Goal: Contribute content: Add original content to the website for others to see

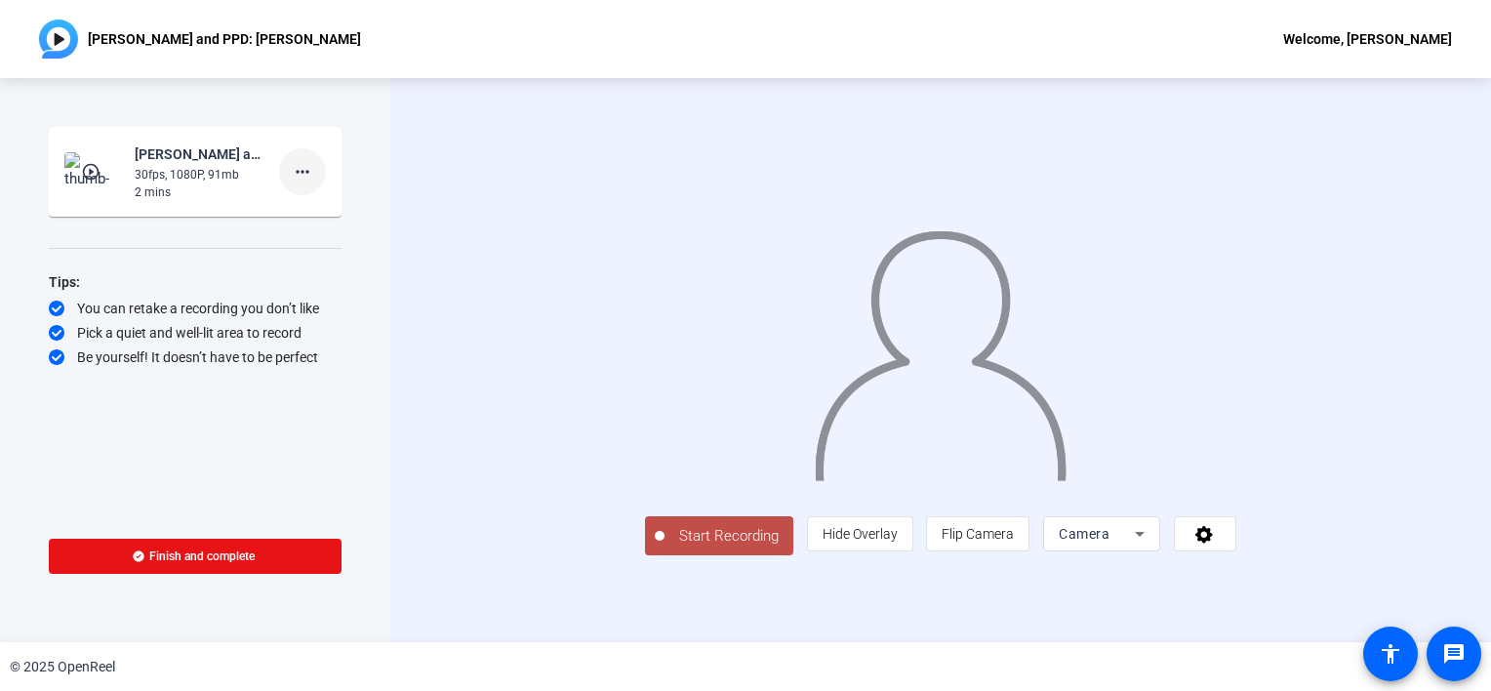
click at [300, 177] on mat-icon "more_horiz" at bounding box center [302, 171] width 23 height 23
click at [351, 375] on div at bounding box center [745, 345] width 1491 height 691
click at [665, 547] on span "Start Recording" at bounding box center [729, 536] width 129 height 22
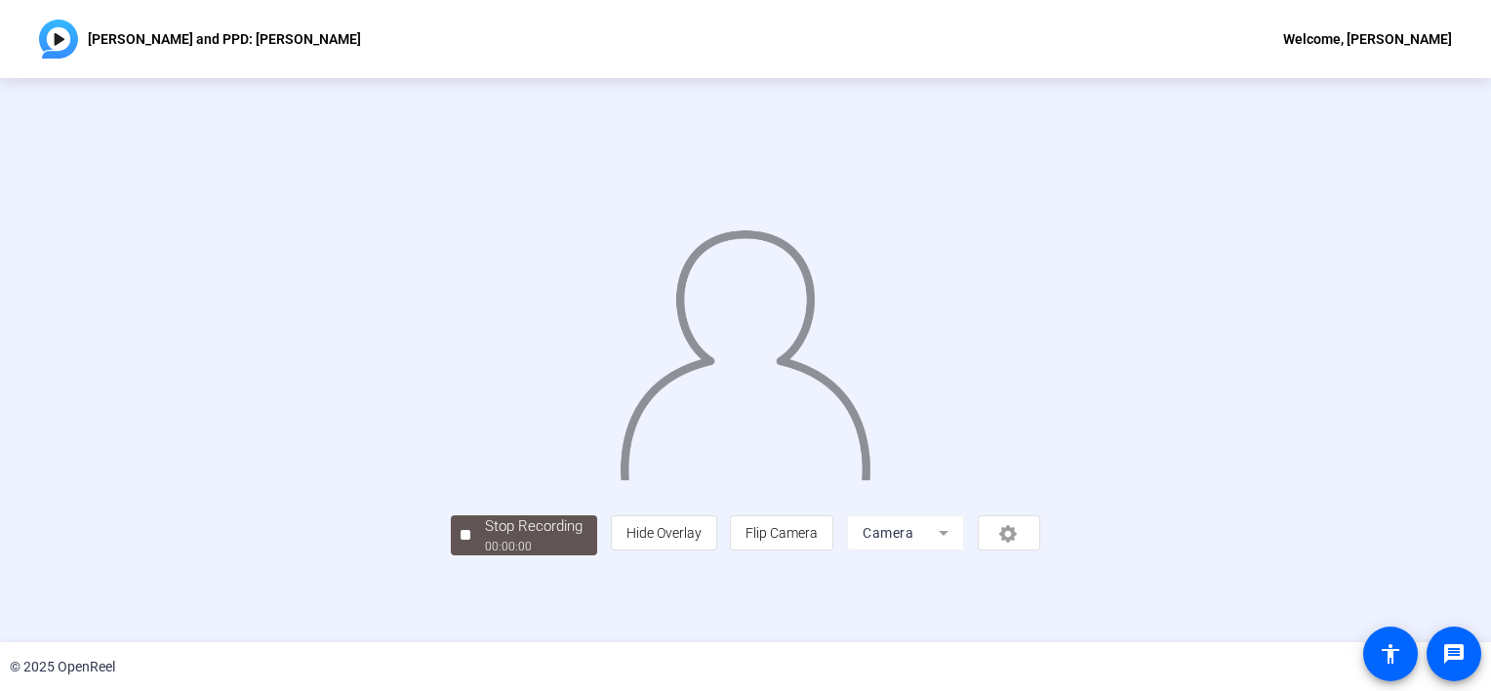
scroll to position [69, 0]
click at [485, 555] on div "00:00:09" at bounding box center [534, 547] width 98 height 18
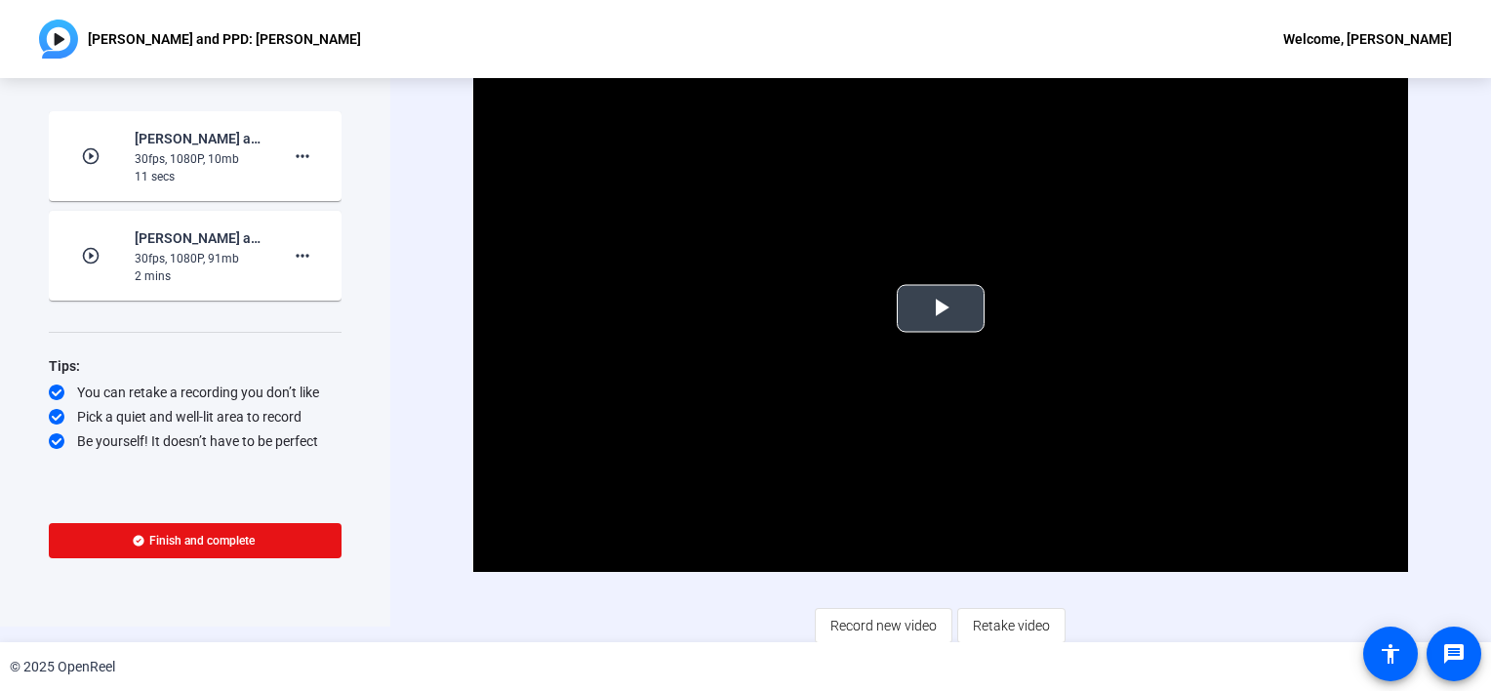
scroll to position [20, 0]
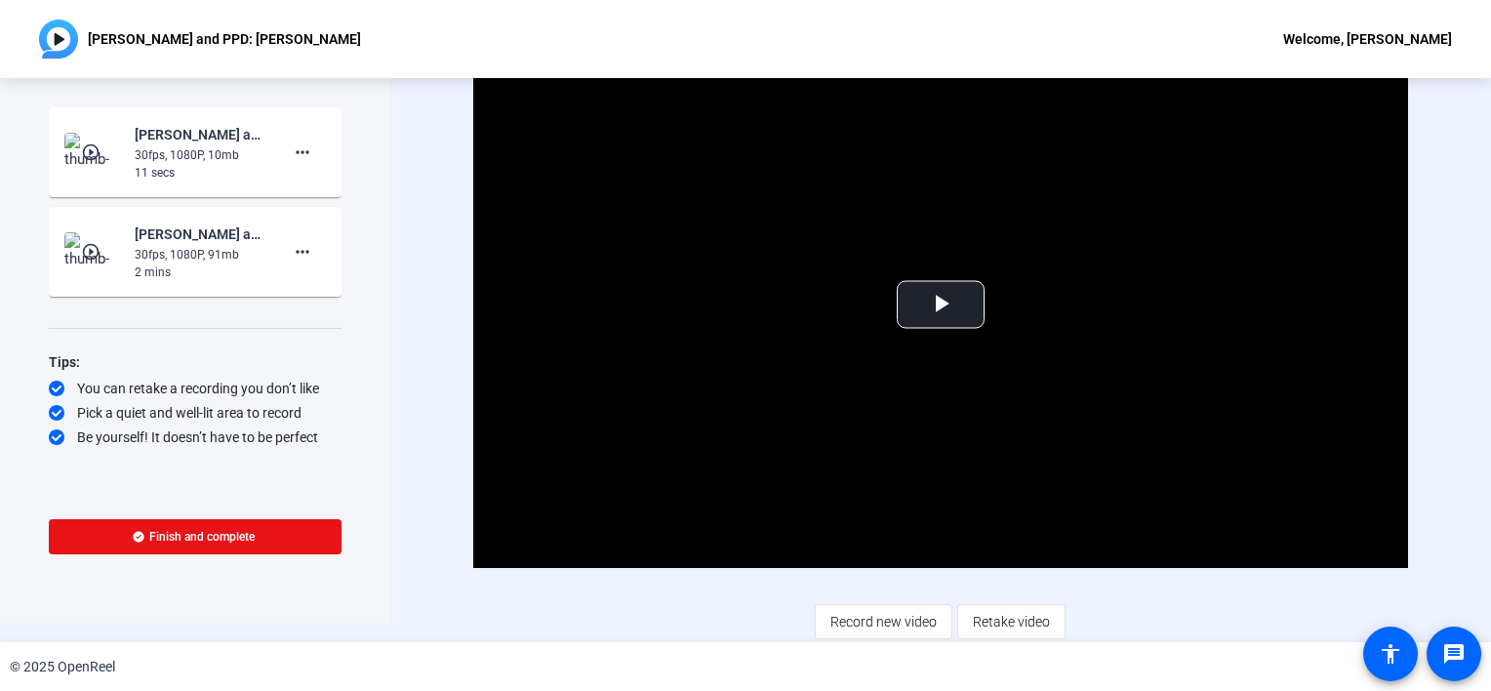
click at [993, 617] on span "Retake video" at bounding box center [1011, 621] width 77 height 37
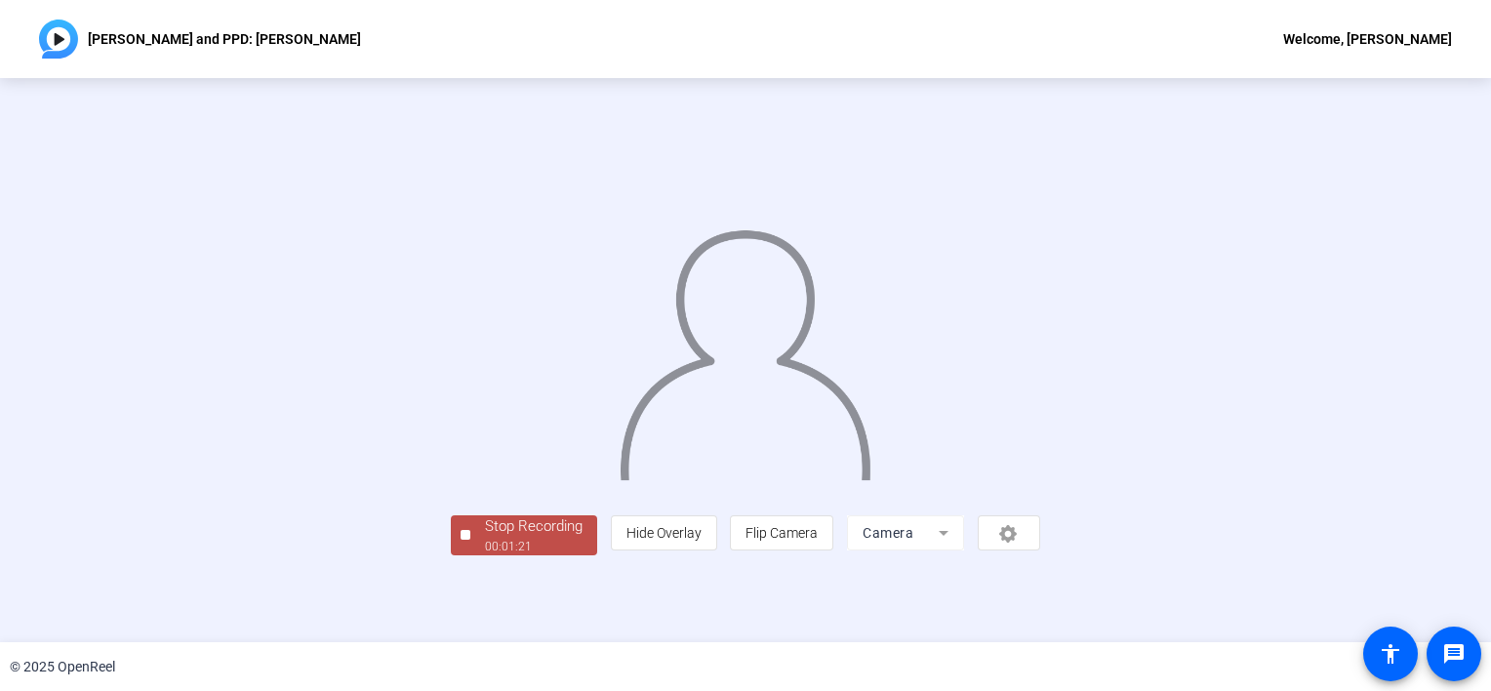
scroll to position [69, 0]
click at [485, 555] on div "00:01:22" at bounding box center [534, 547] width 98 height 18
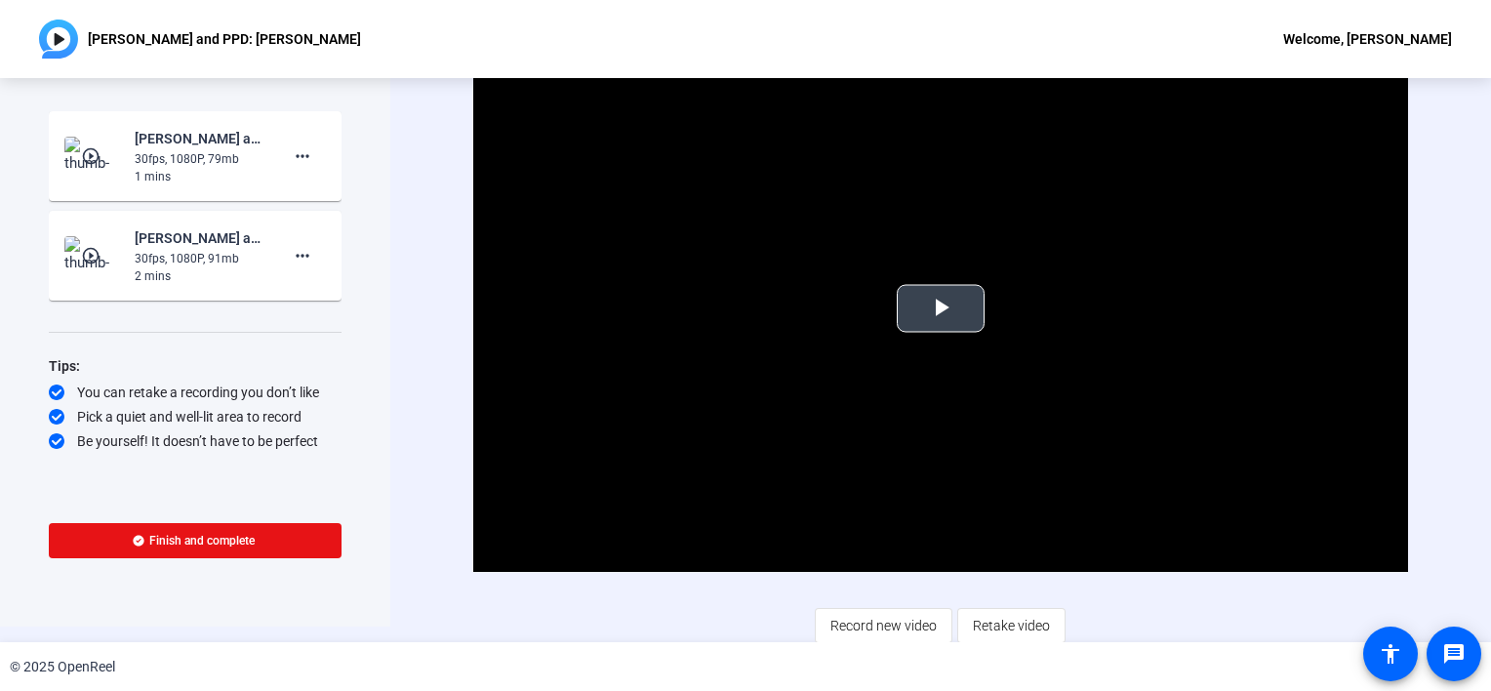
scroll to position [20, 0]
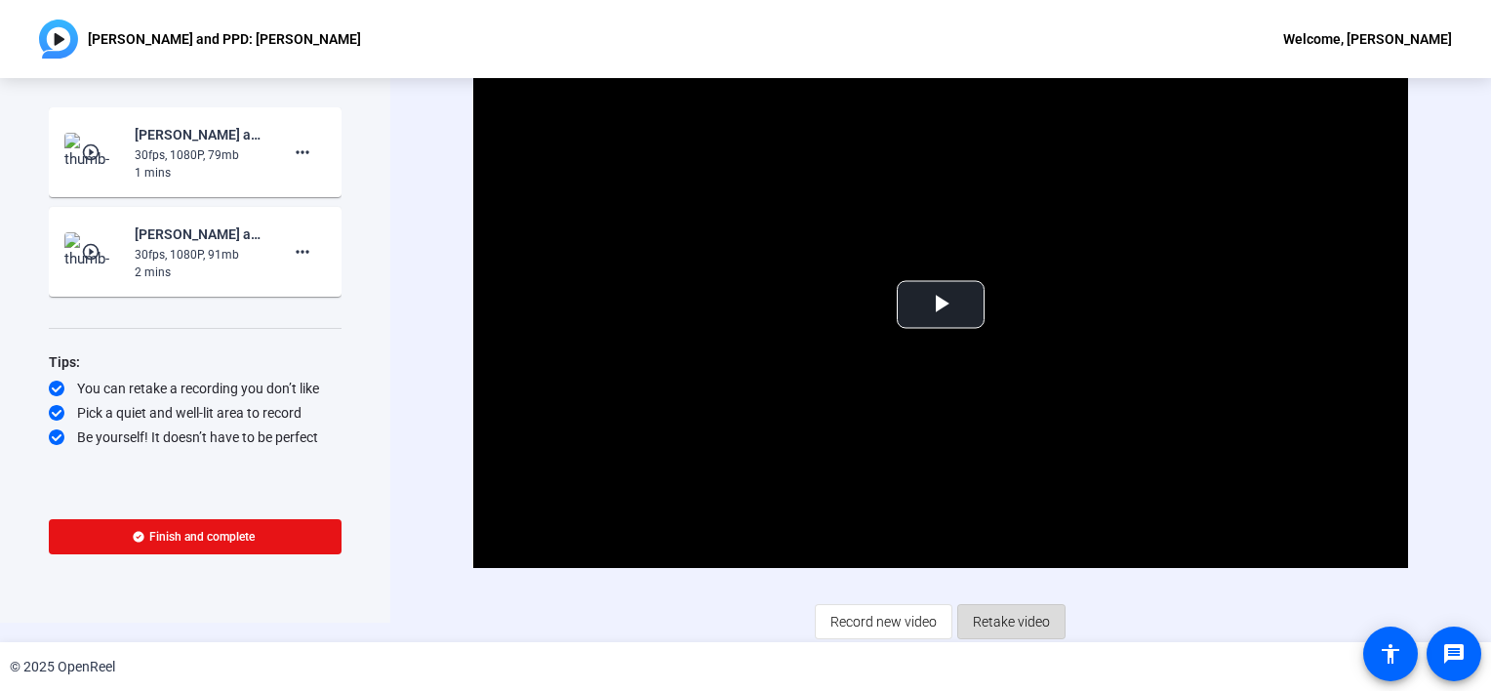
click at [989, 614] on span "Retake video" at bounding box center [1011, 621] width 77 height 37
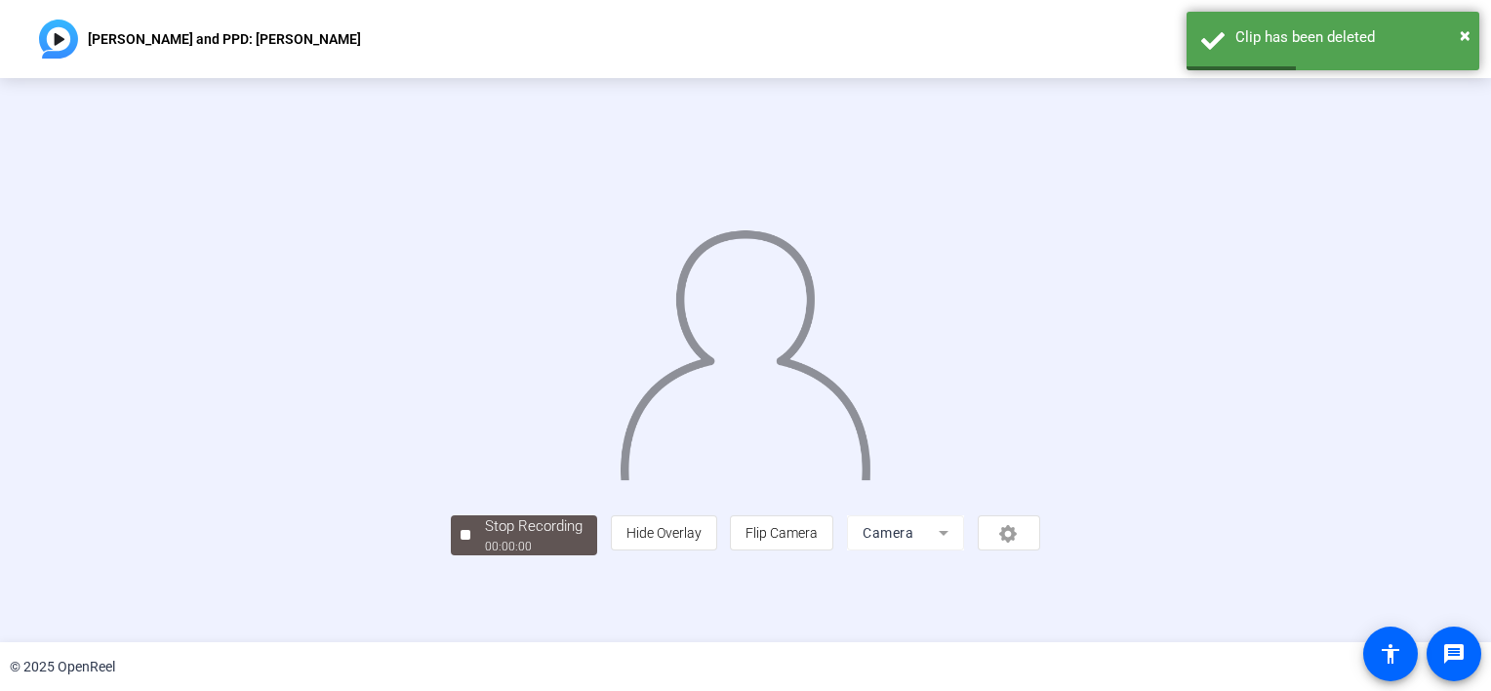
scroll to position [69, 0]
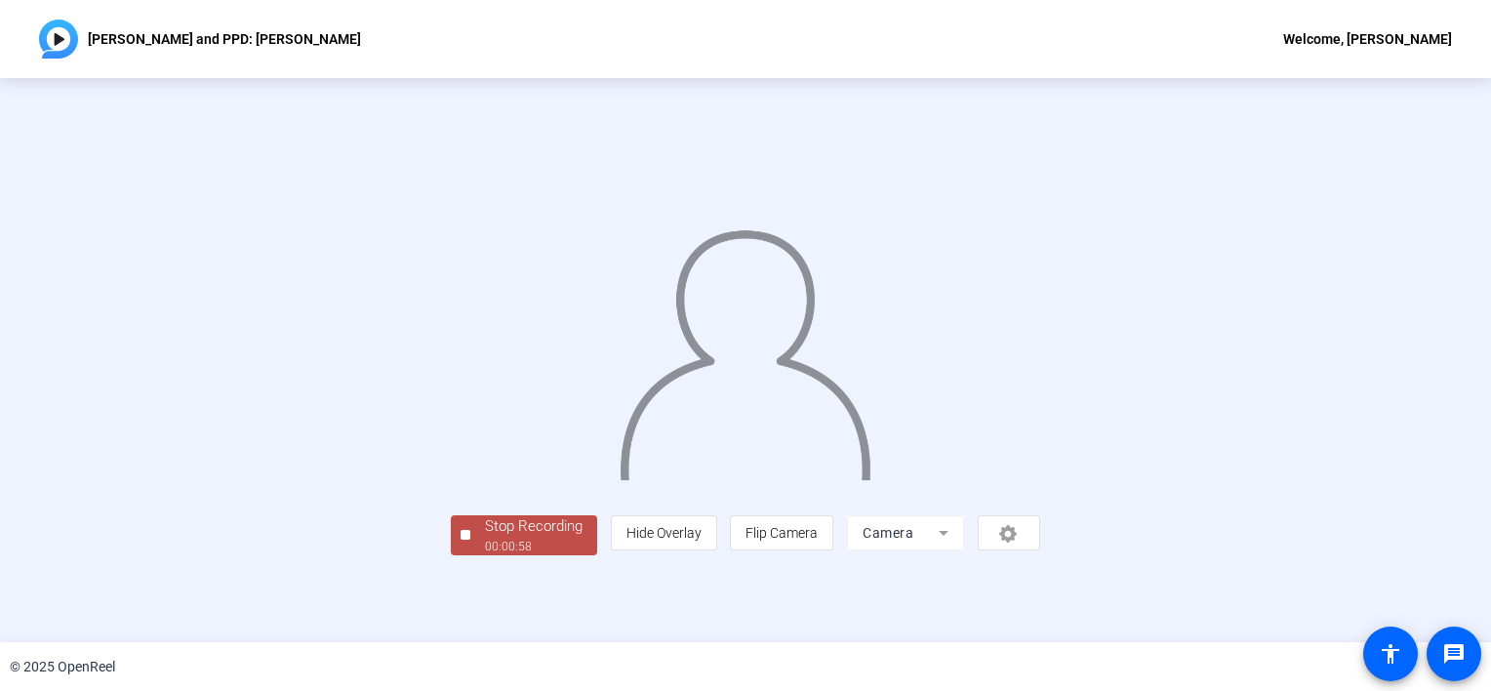
click at [485, 538] on div "Stop Recording" at bounding box center [534, 526] width 98 height 22
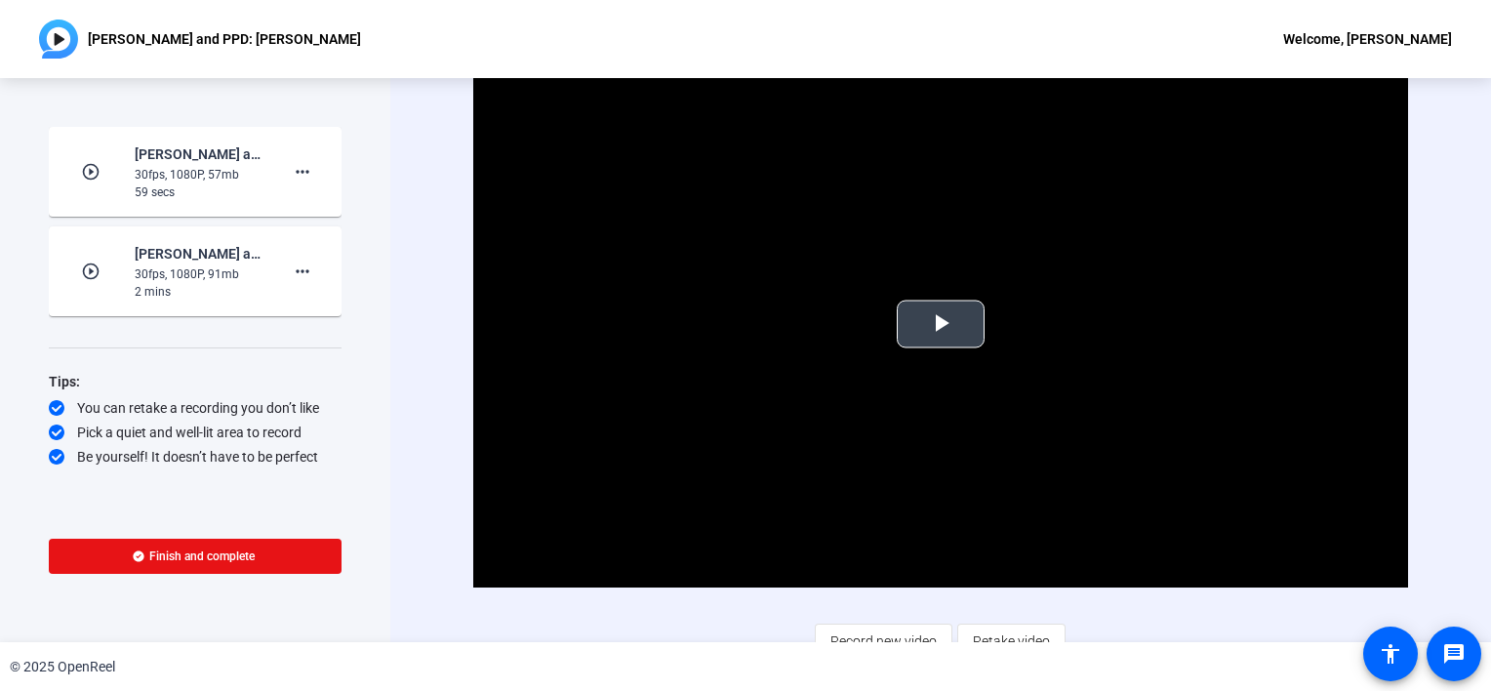
scroll to position [20, 0]
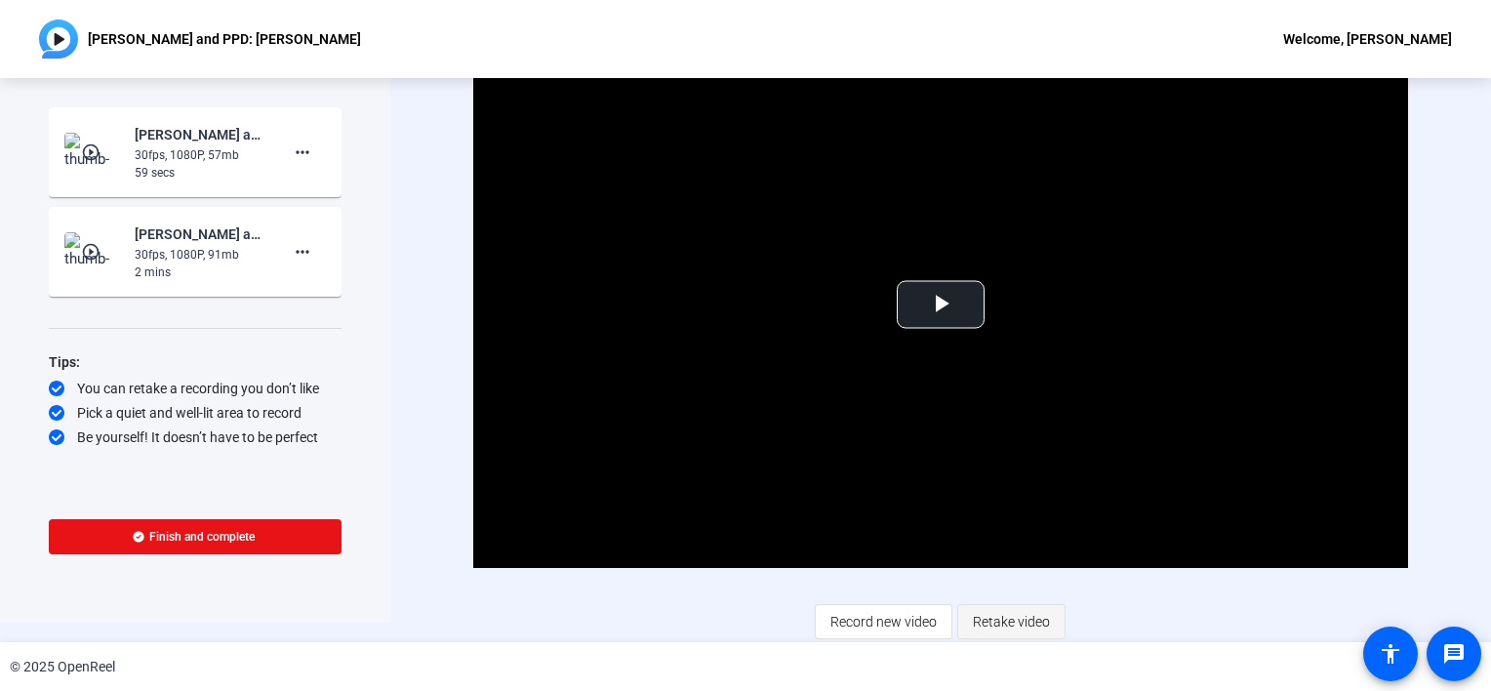
click at [1010, 620] on span "Retake video" at bounding box center [1011, 621] width 77 height 37
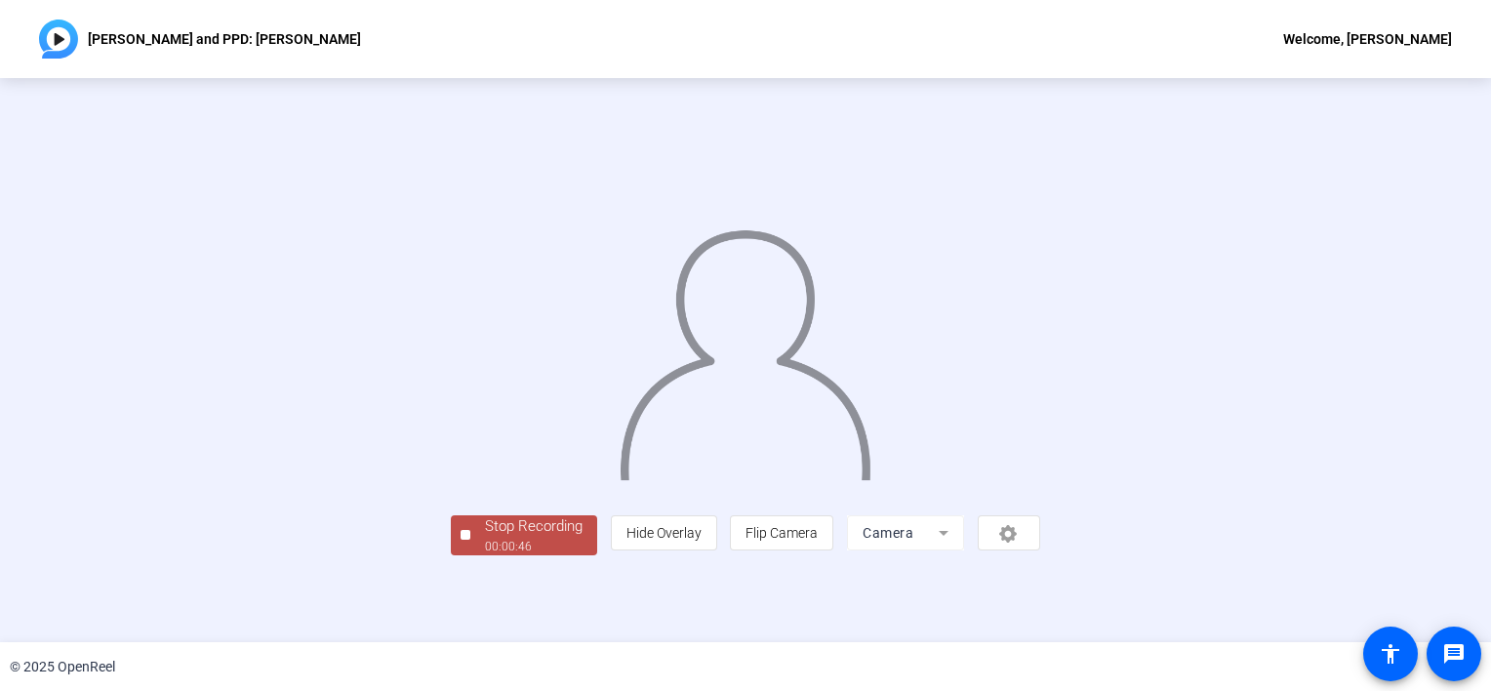
scroll to position [69, 0]
click at [485, 555] on div "00:00:46" at bounding box center [534, 547] width 98 height 18
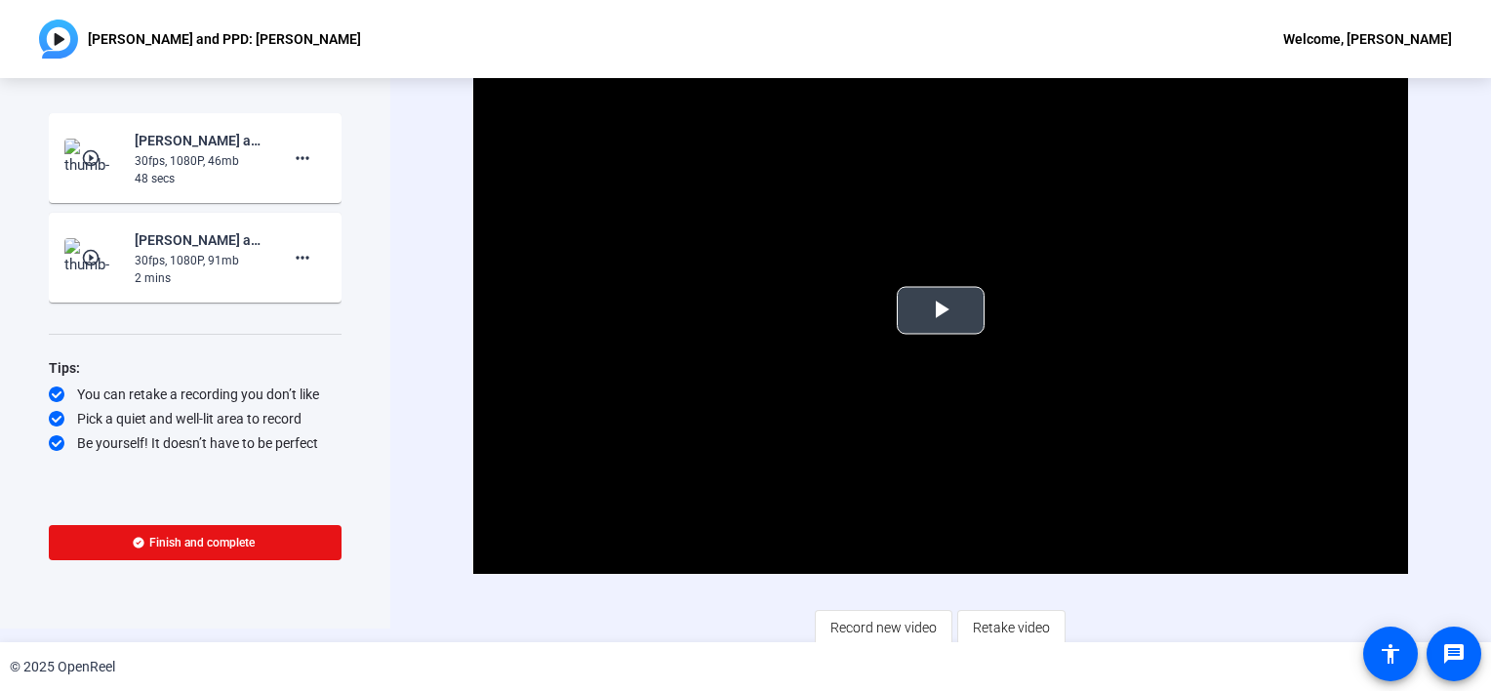
scroll to position [20, 0]
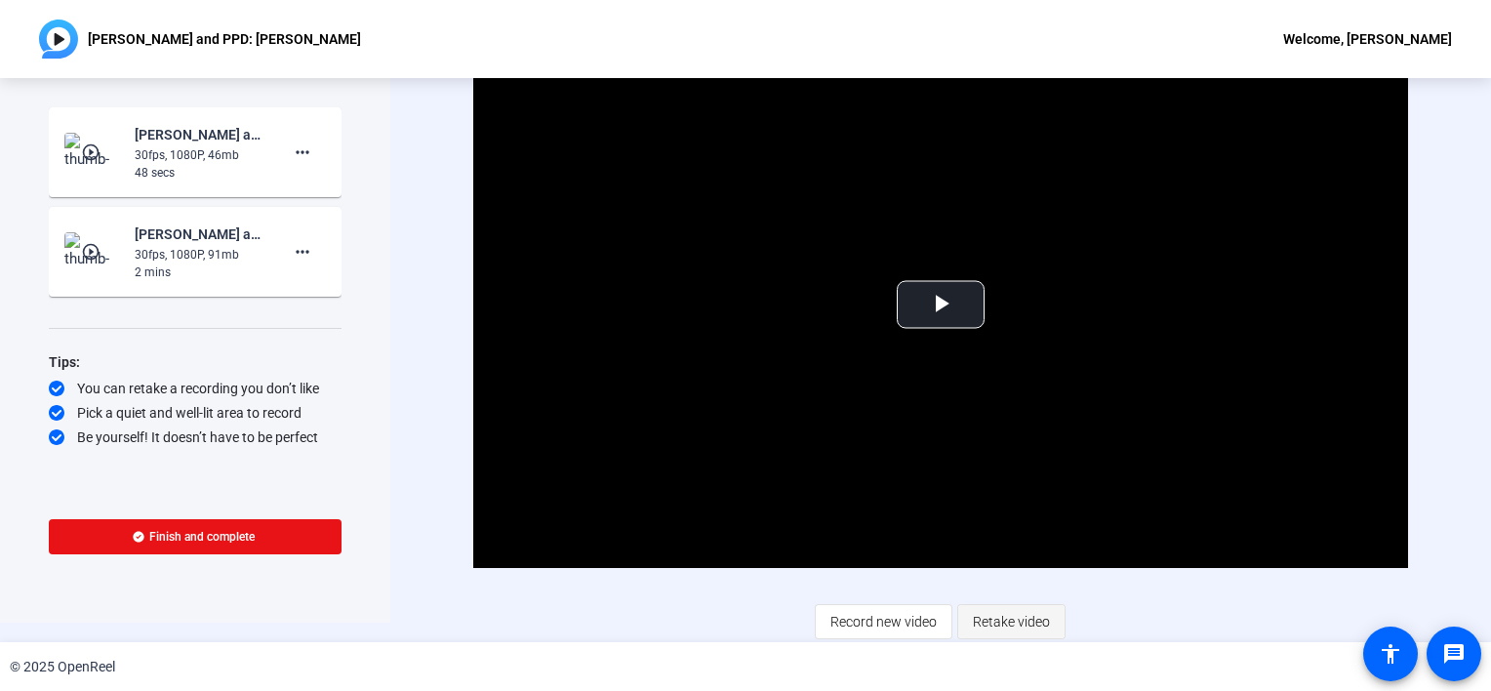
click at [1011, 628] on span "Retake video" at bounding box center [1011, 621] width 77 height 37
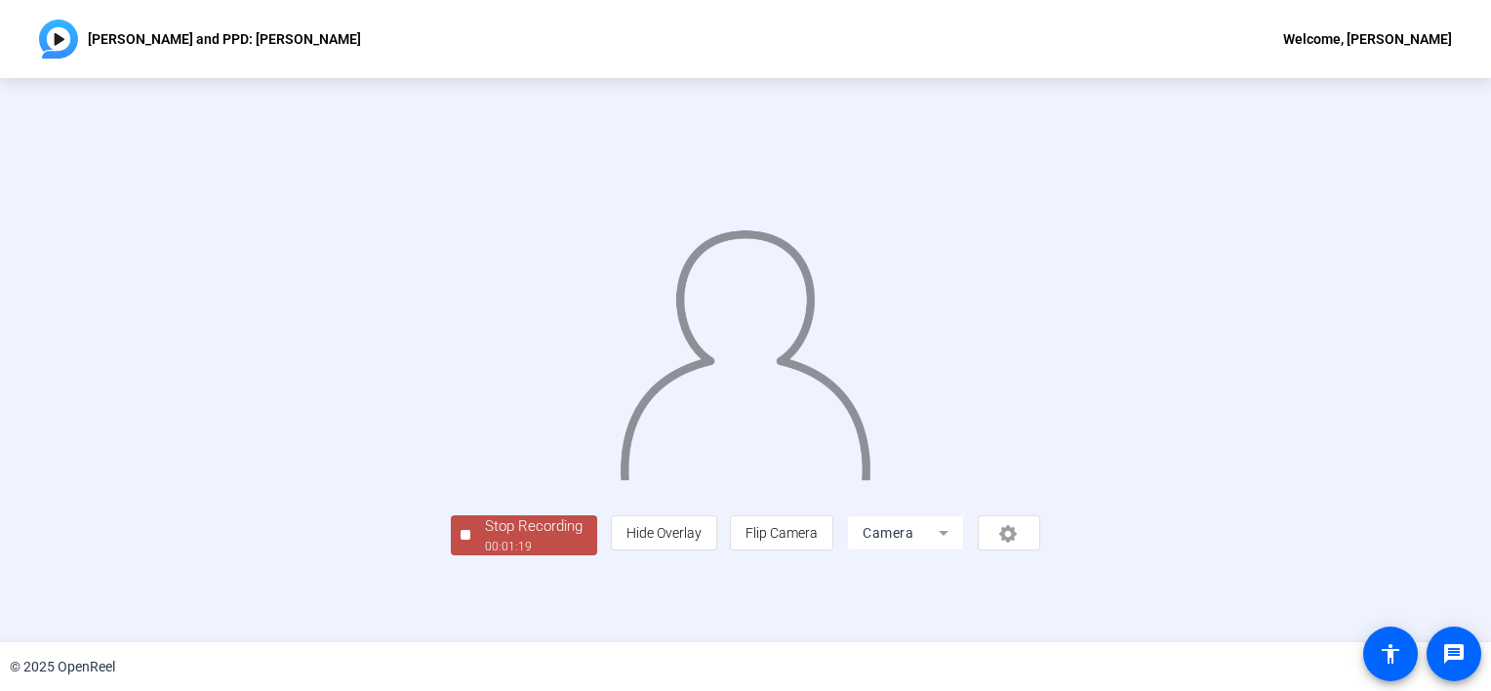
scroll to position [69, 0]
click at [485, 538] on div "Stop Recording" at bounding box center [534, 526] width 98 height 22
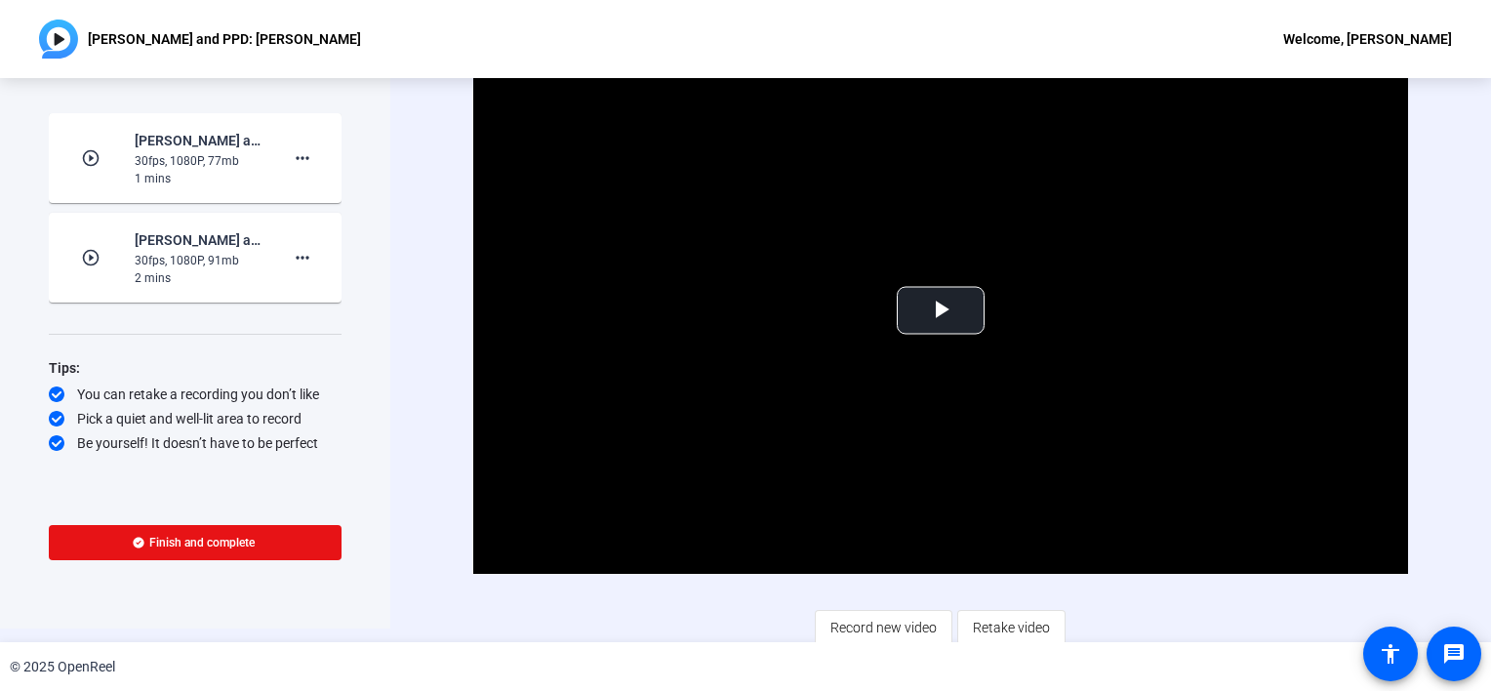
scroll to position [20, 0]
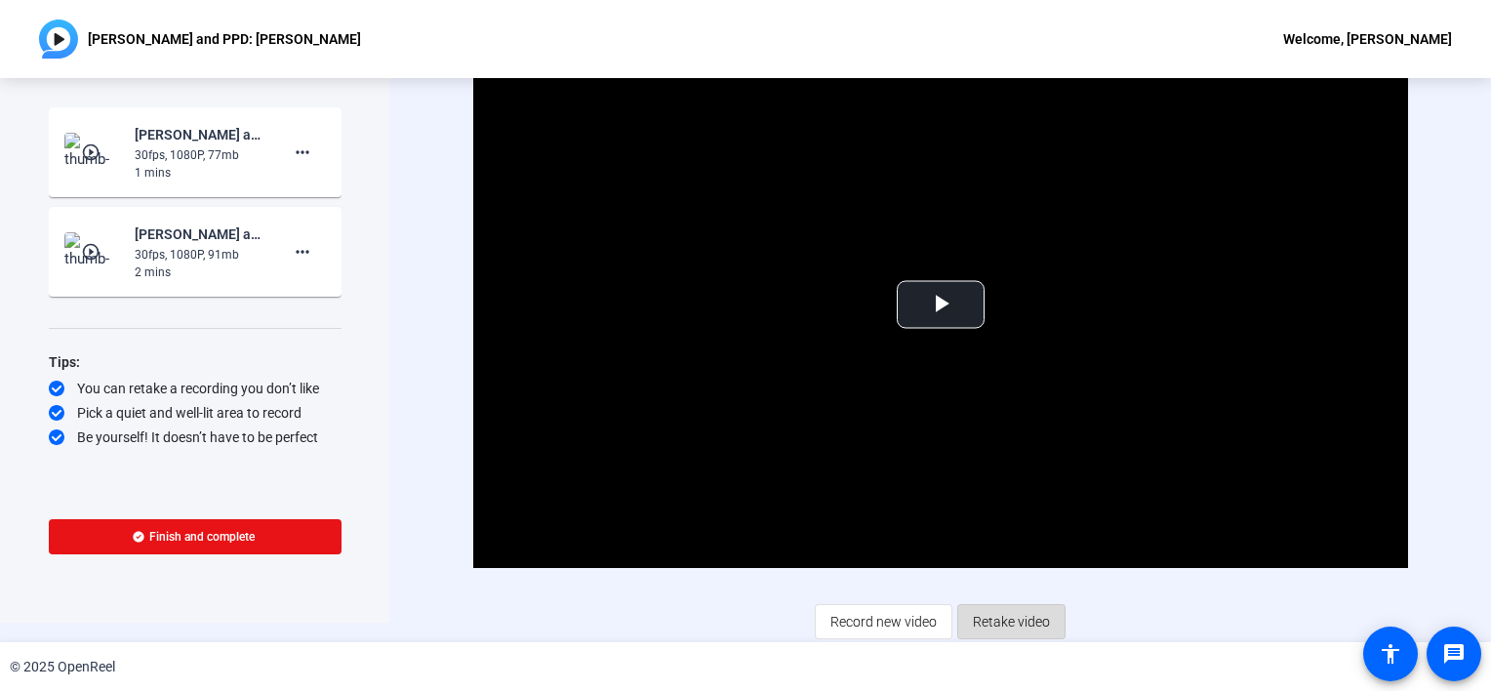
click at [1016, 615] on span "Retake video" at bounding box center [1011, 621] width 77 height 37
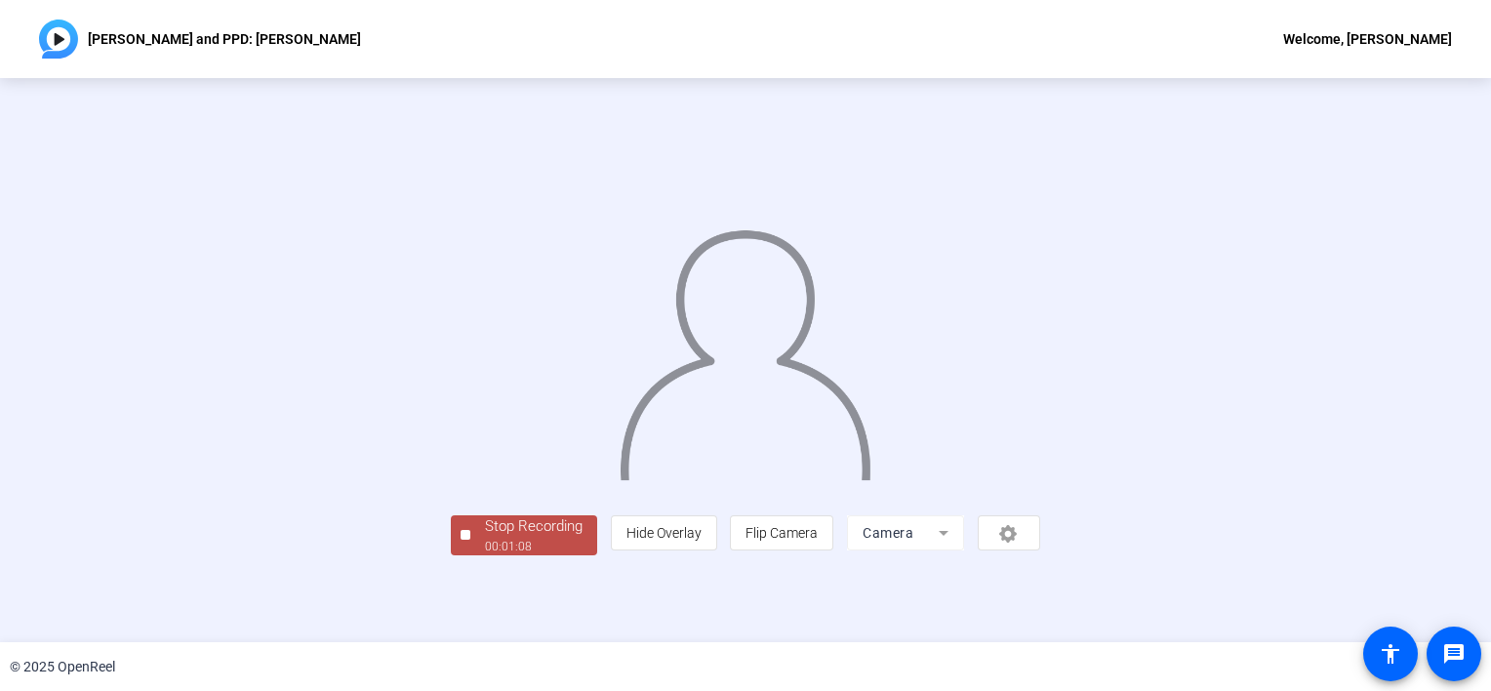
scroll to position [69, 0]
click at [485, 538] on div "Stop Recording" at bounding box center [534, 526] width 98 height 22
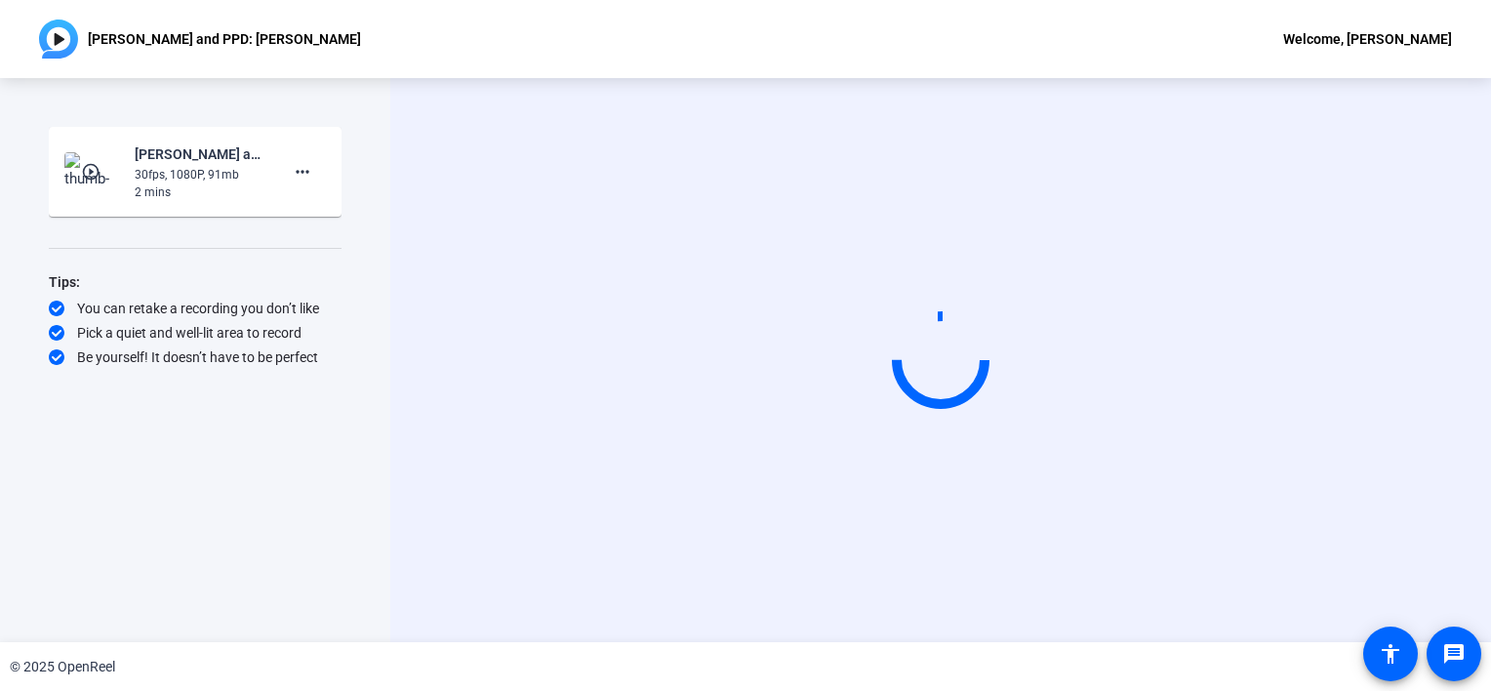
scroll to position [0, 0]
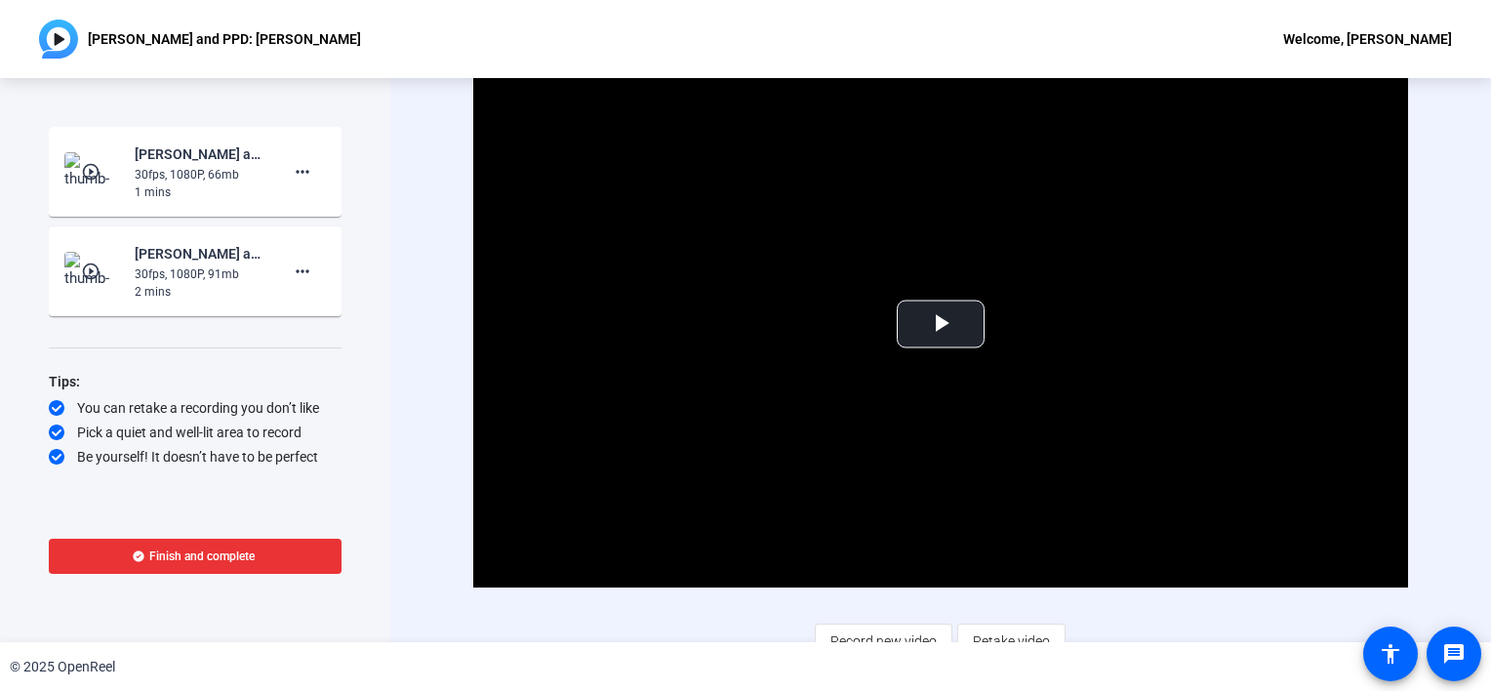
click at [209, 553] on span "Finish and complete" at bounding box center [201, 556] width 105 height 16
